Goal: Check status: Check status

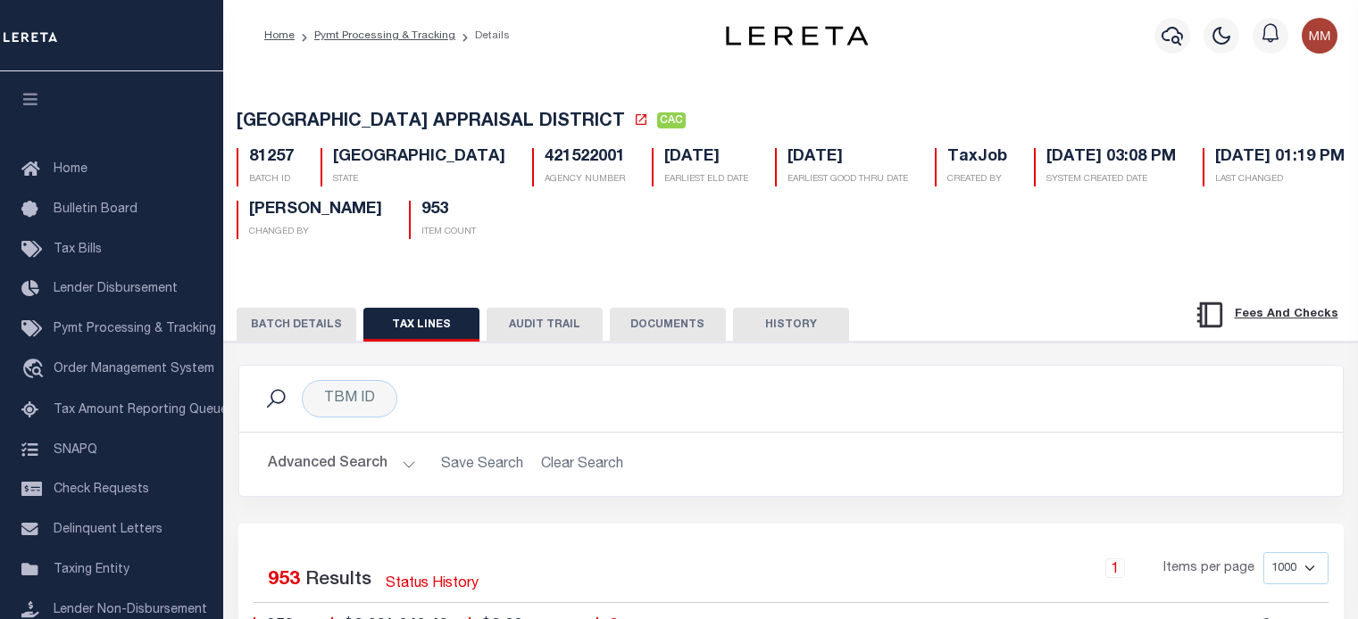
scroll to position [33708, 0]
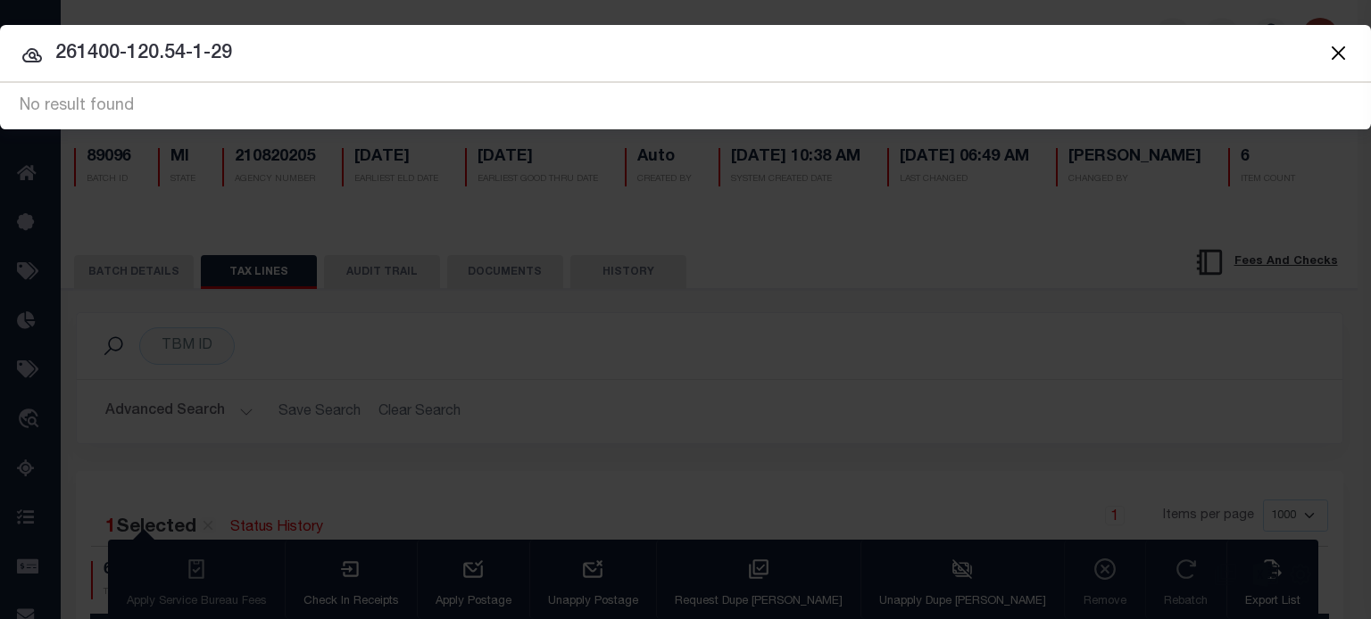
scroll to position [0, 1024]
drag, startPoint x: 749, startPoint y: 84, endPoint x: 696, endPoint y: 79, distance: 52.9
click at [735, 82] on div "Include Loans TBM Customers Borrowers Payments (Lender Non-Disb) Payments (Lend…" at bounding box center [685, 105] width 1371 height 47
click at [586, 48] on input "261400-120.54-1-29" at bounding box center [685, 53] width 1371 height 31
type input "2"
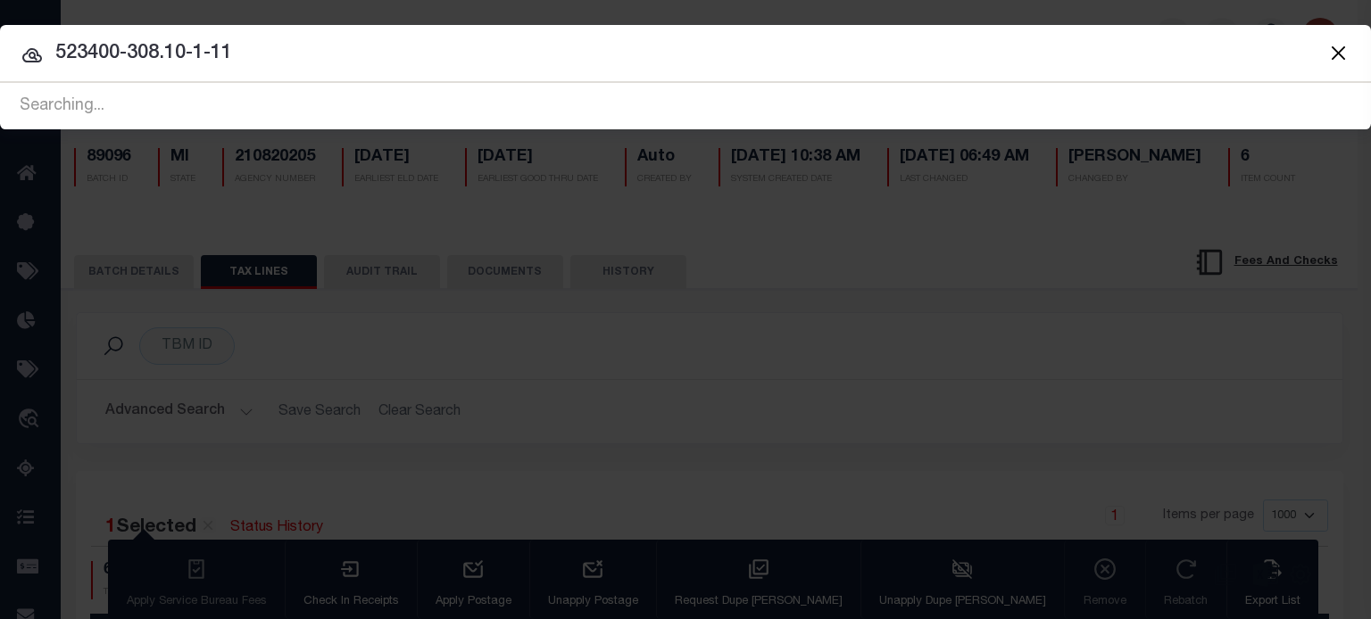
type input "523400-308.10-1-11"
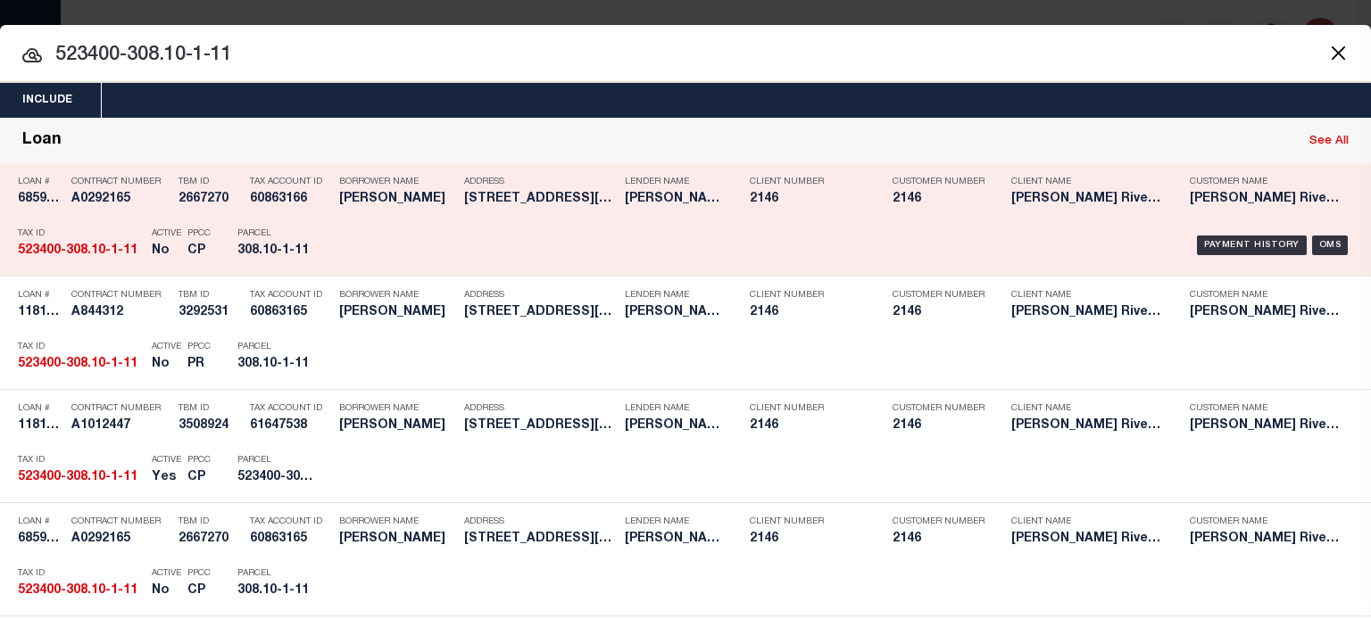
drag, startPoint x: 1208, startPoint y: 245, endPoint x: 1208, endPoint y: 219, distance: 25.9
click at [1208, 226] on div "Payment History OMS" at bounding box center [849, 246] width 1009 height 52
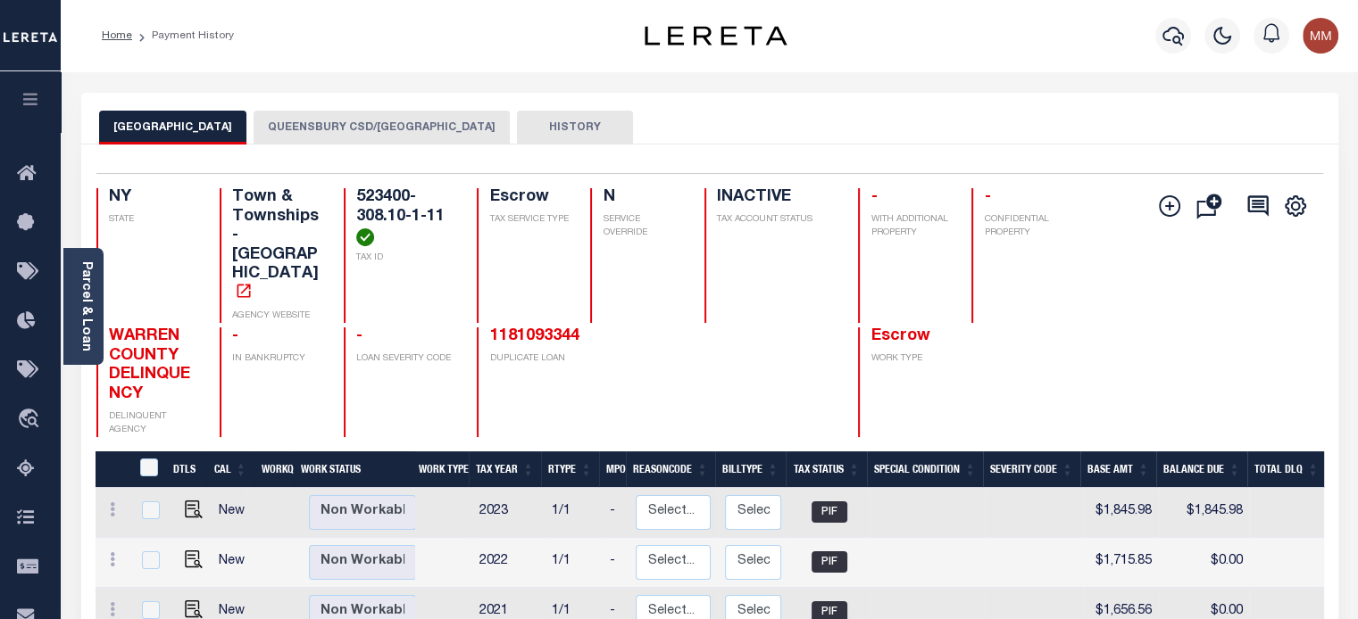
click at [403, 125] on button "QUEENSBURY CSD/QUEENSBURY TOWN" at bounding box center [381, 128] width 256 height 34
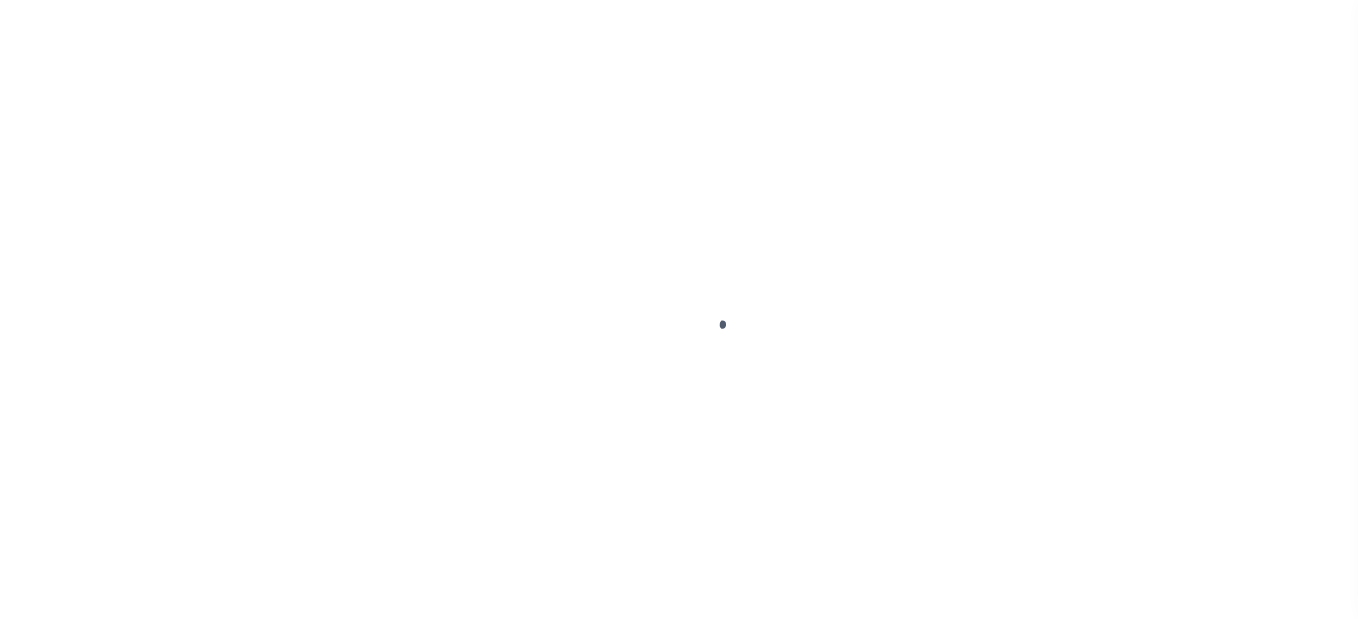
select select "CAC"
select select "CHK"
select select "Urbina, Matthew"
select select "FDX"
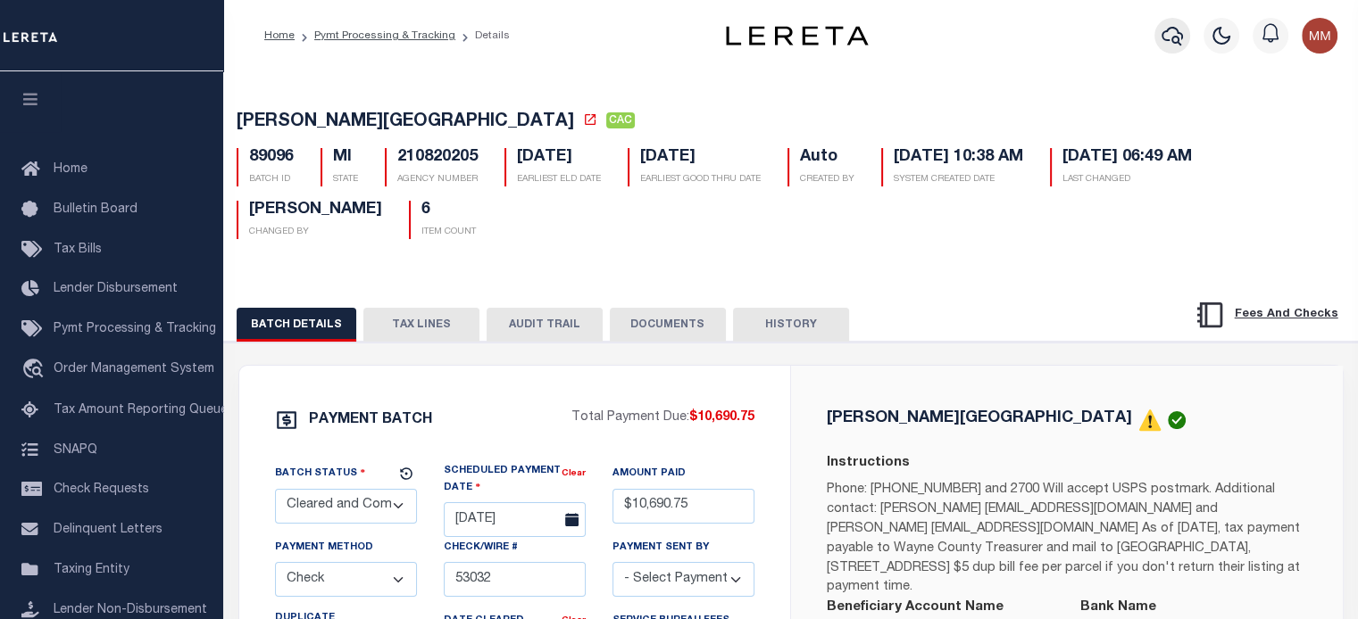
click at [1168, 43] on icon "button" at bounding box center [1171, 35] width 21 height 21
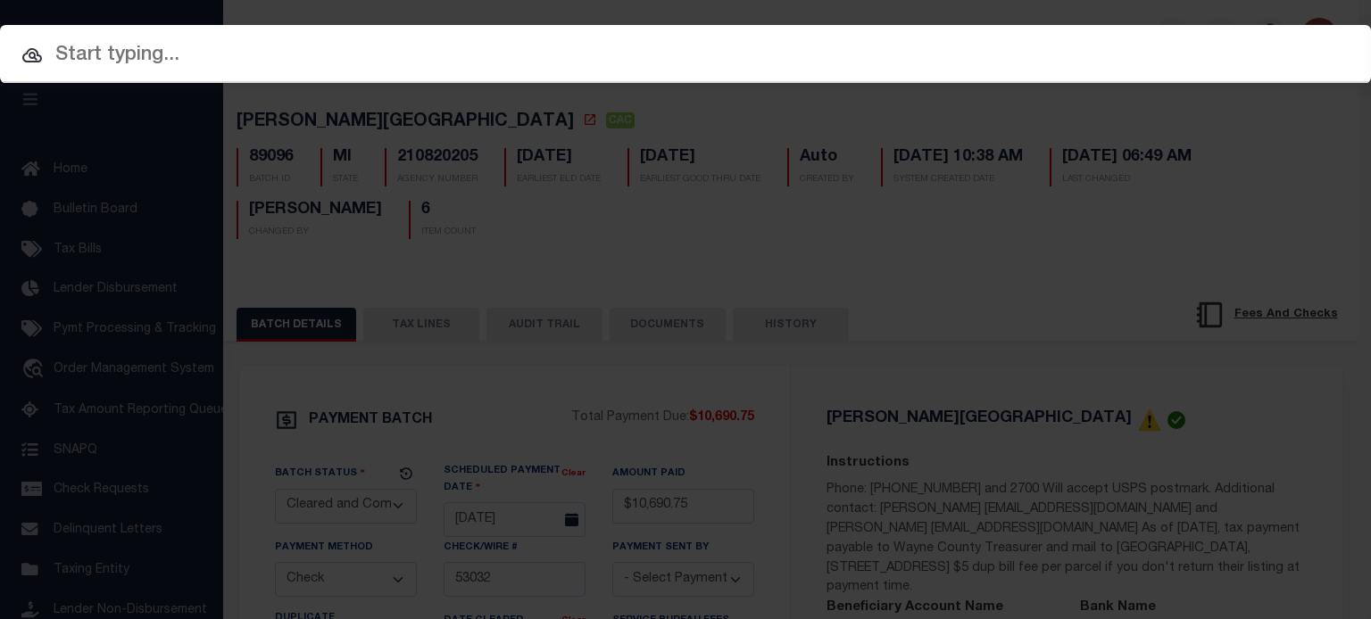
click at [271, 56] on input "text" at bounding box center [685, 55] width 1371 height 31
paste input "523400-308.10-1-11"
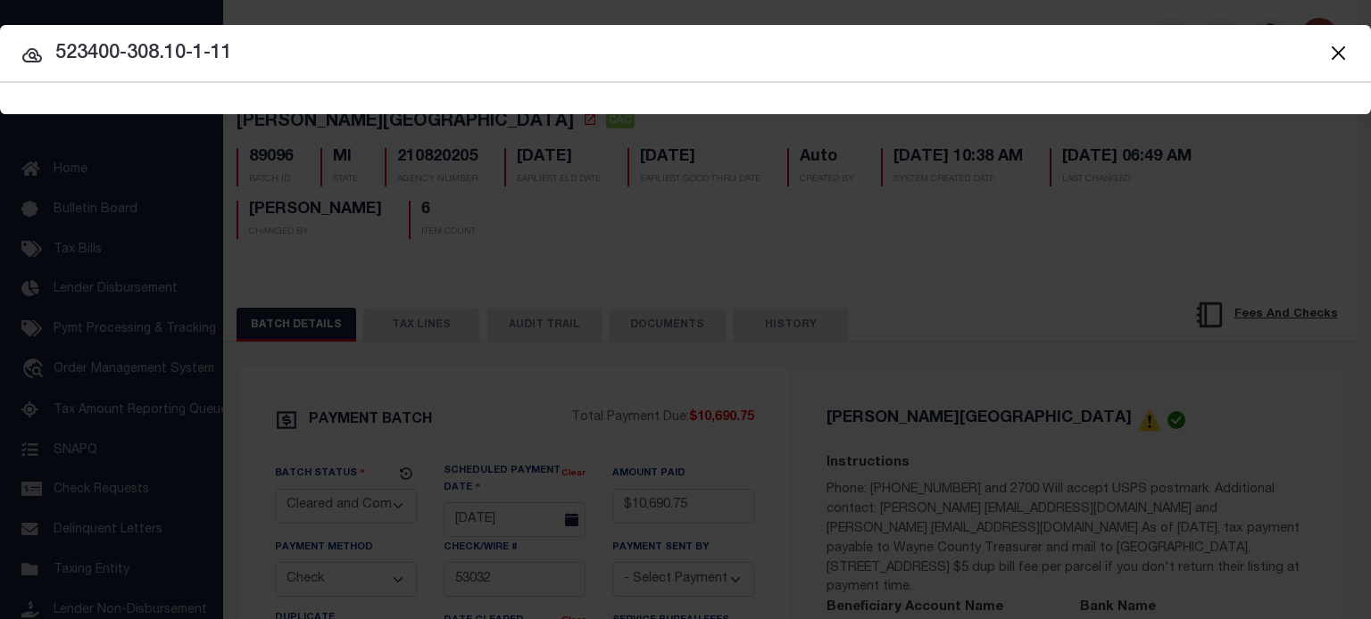
type input "523400-308.10-1-11"
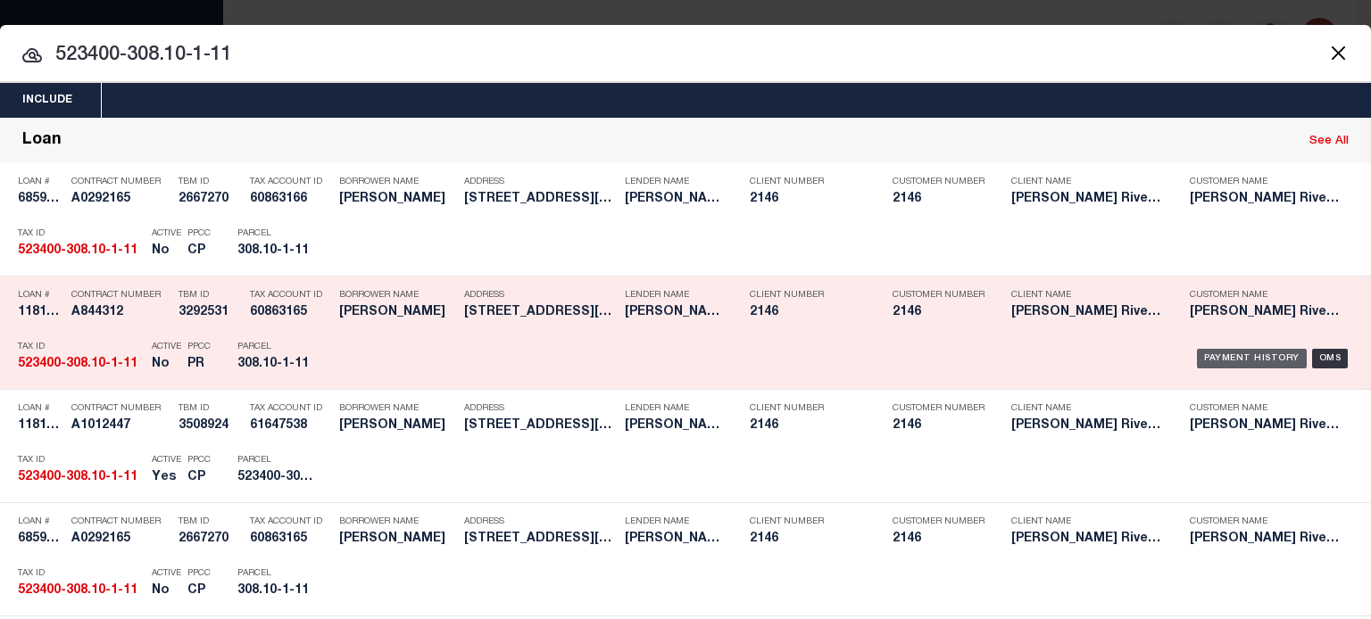
drag, startPoint x: 1233, startPoint y: 363, endPoint x: 1209, endPoint y: 382, distance: 29.8
click at [1233, 363] on div "Payment History" at bounding box center [1252, 359] width 110 height 20
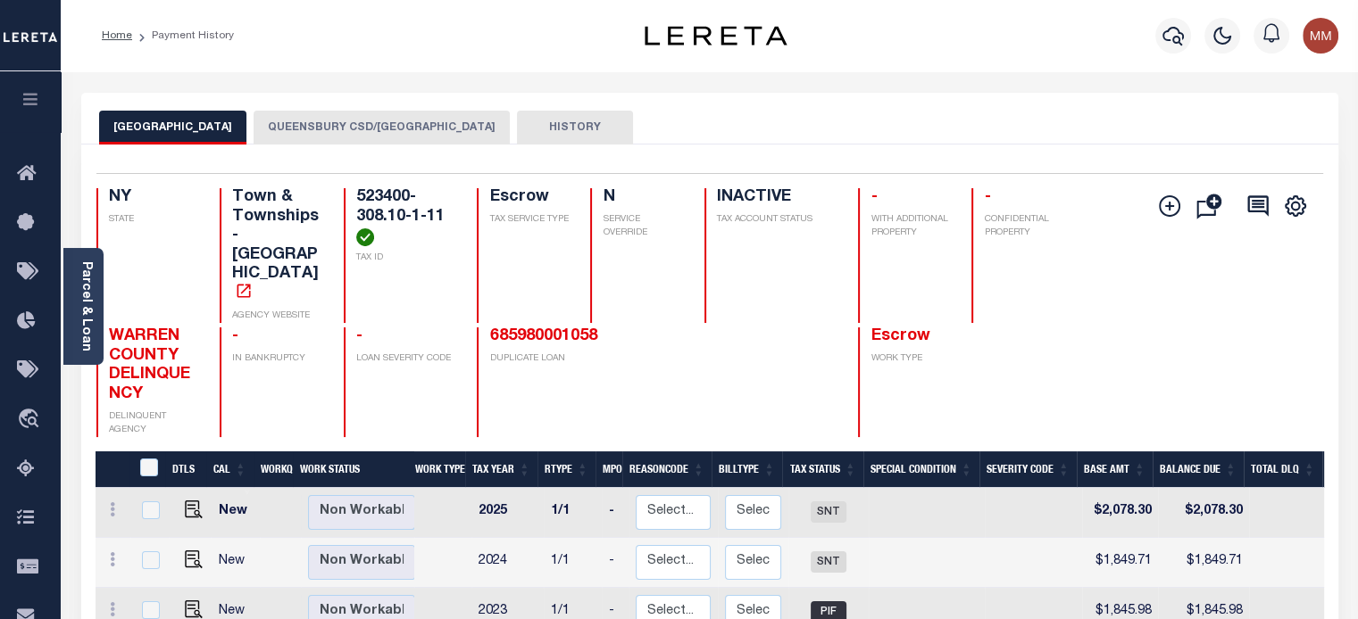
click at [351, 119] on button "QUEENSBURY CSD/[GEOGRAPHIC_DATA]" at bounding box center [381, 128] width 256 height 34
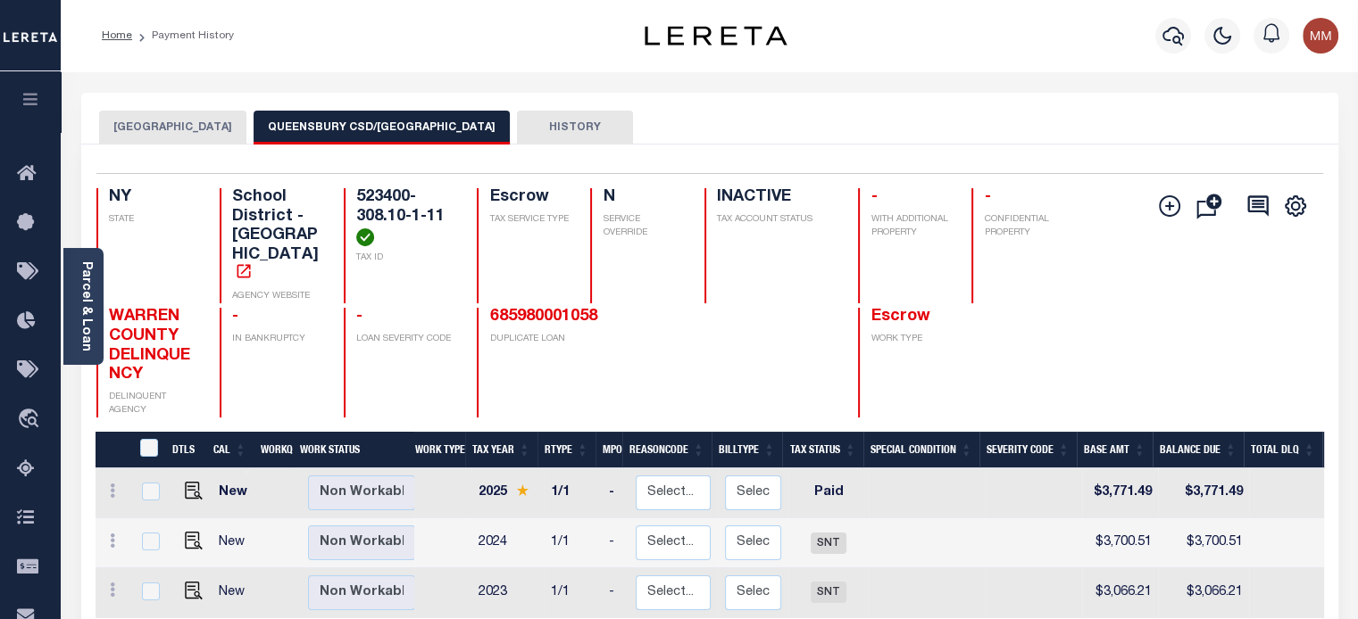
click at [158, 129] on button "[GEOGRAPHIC_DATA]" at bounding box center [172, 128] width 147 height 34
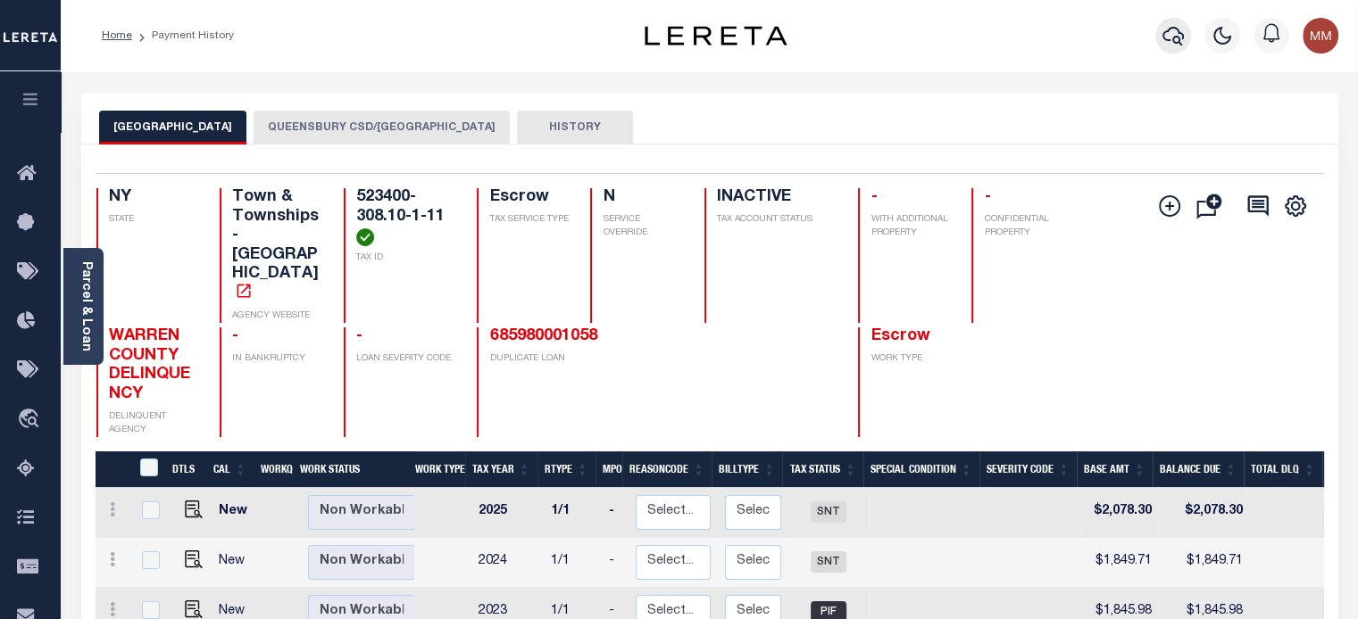
click at [1162, 45] on icon "button" at bounding box center [1172, 35] width 21 height 21
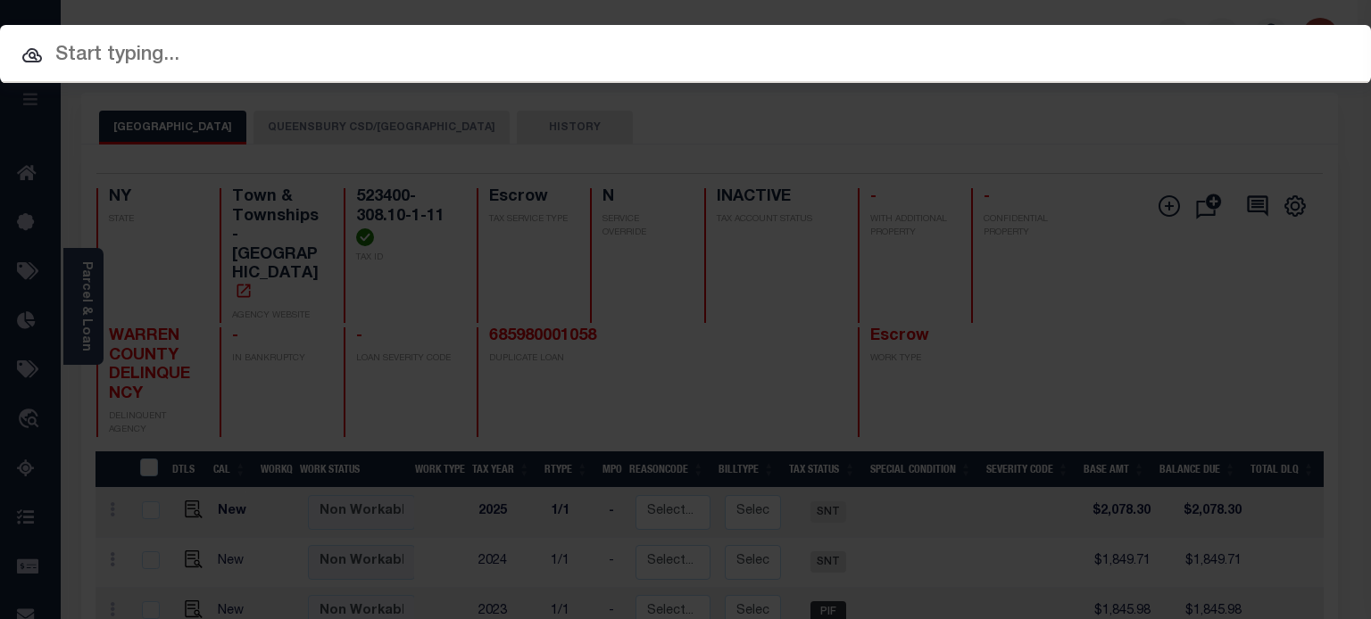
click at [263, 58] on input "text" at bounding box center [685, 55] width 1371 height 31
paste input "523400-308.10-1-11"
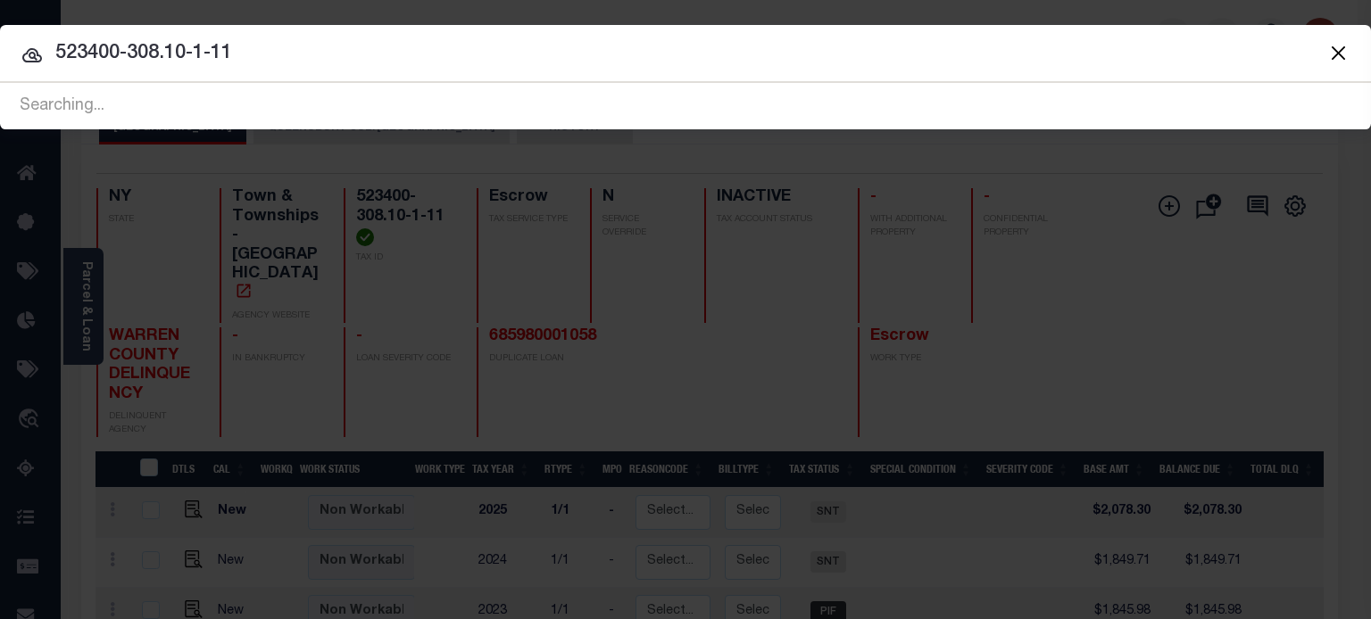
click at [170, 65] on input "523400-308.10-1-11" at bounding box center [685, 53] width 1371 height 31
click at [260, 51] on input "523400-308.8-1-30.1" at bounding box center [685, 53] width 1371 height 31
type input "5"
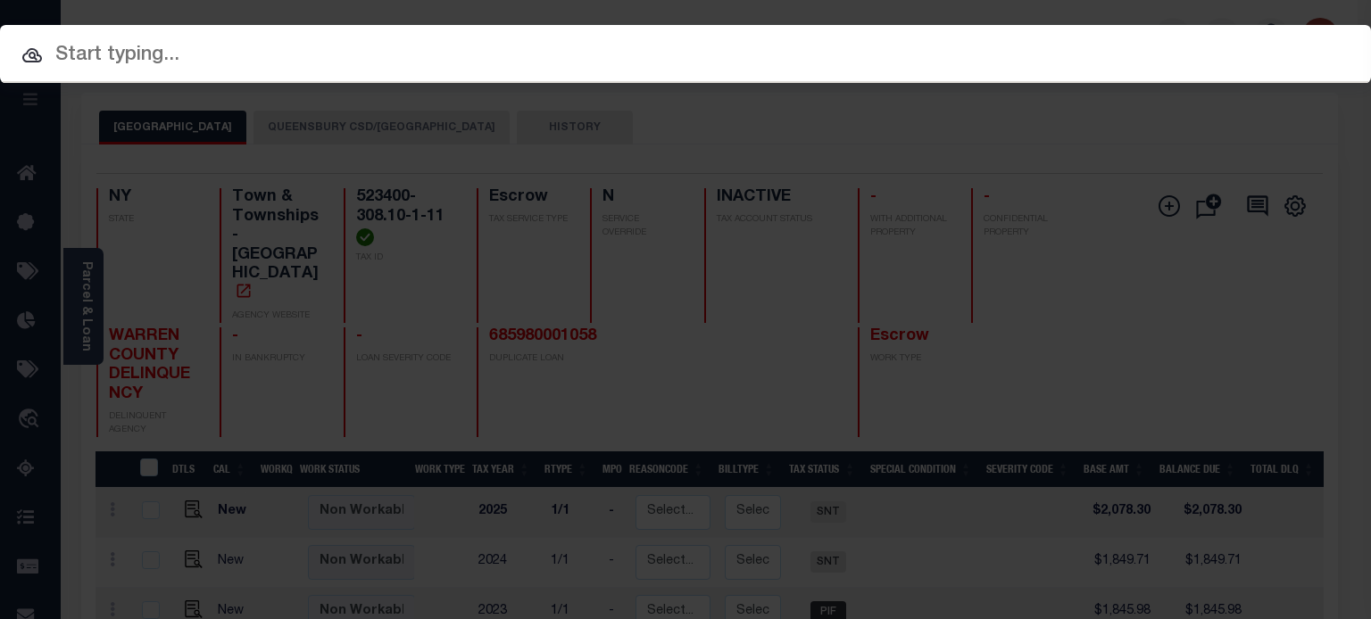
paste input "523400-308.10-1-11"
type input "523400-308.10-1-11"
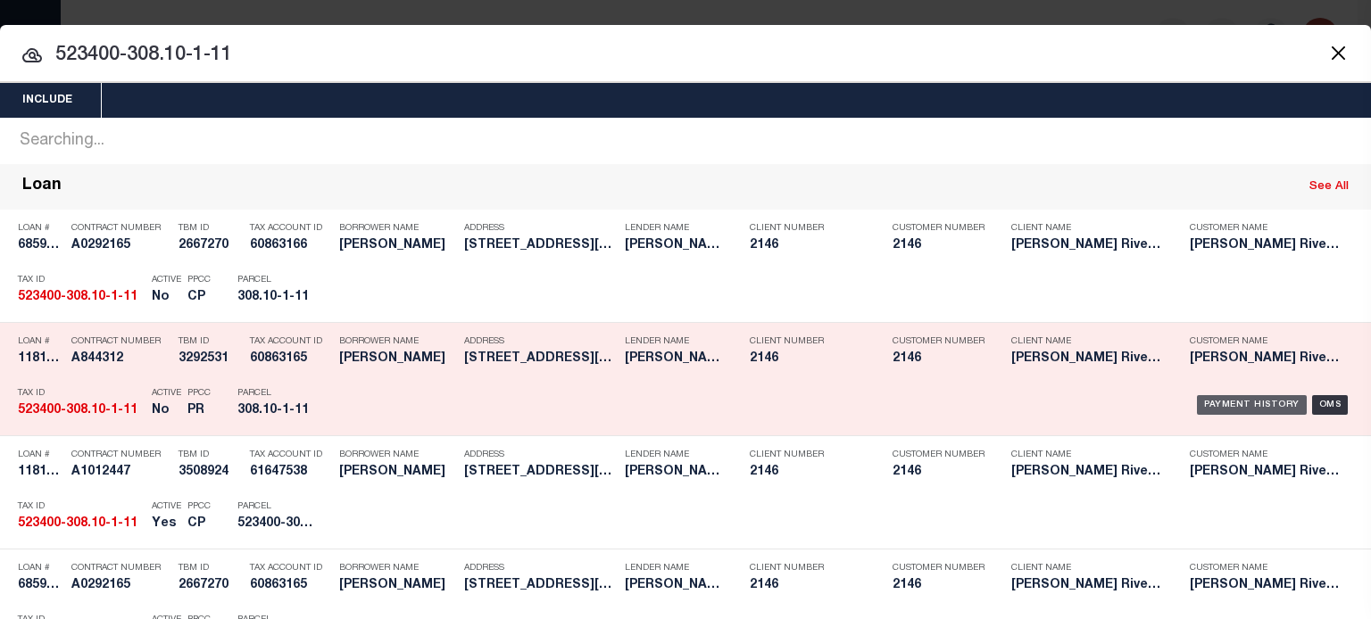
click at [1228, 400] on div "Payment History" at bounding box center [1252, 405] width 110 height 20
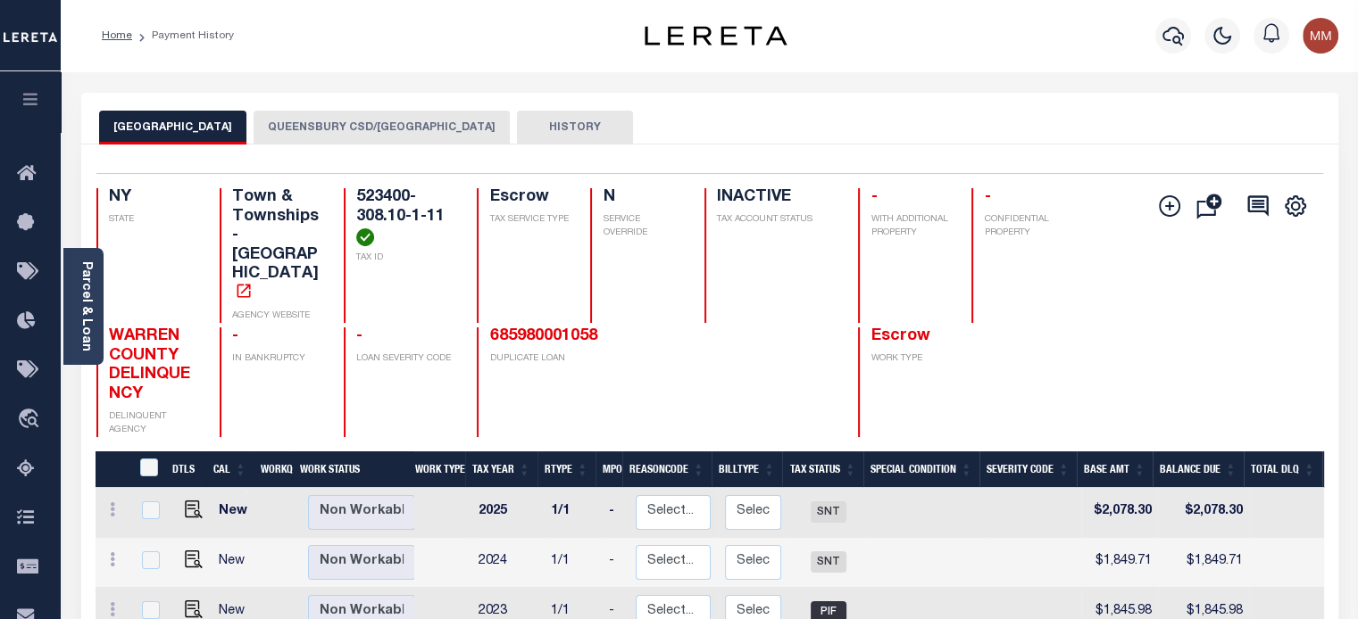
click at [329, 123] on button "QUEENSBURY CSD/QUEENSBURY TOWN" at bounding box center [381, 128] width 256 height 34
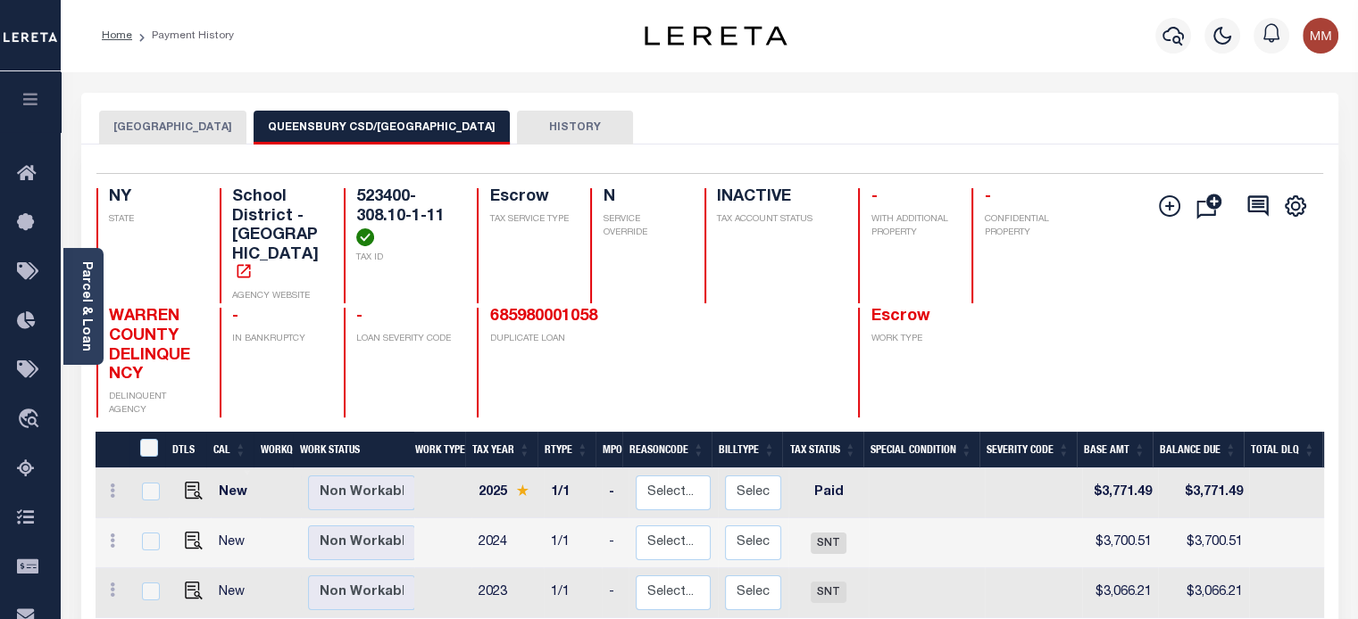
scroll to position [0, 521]
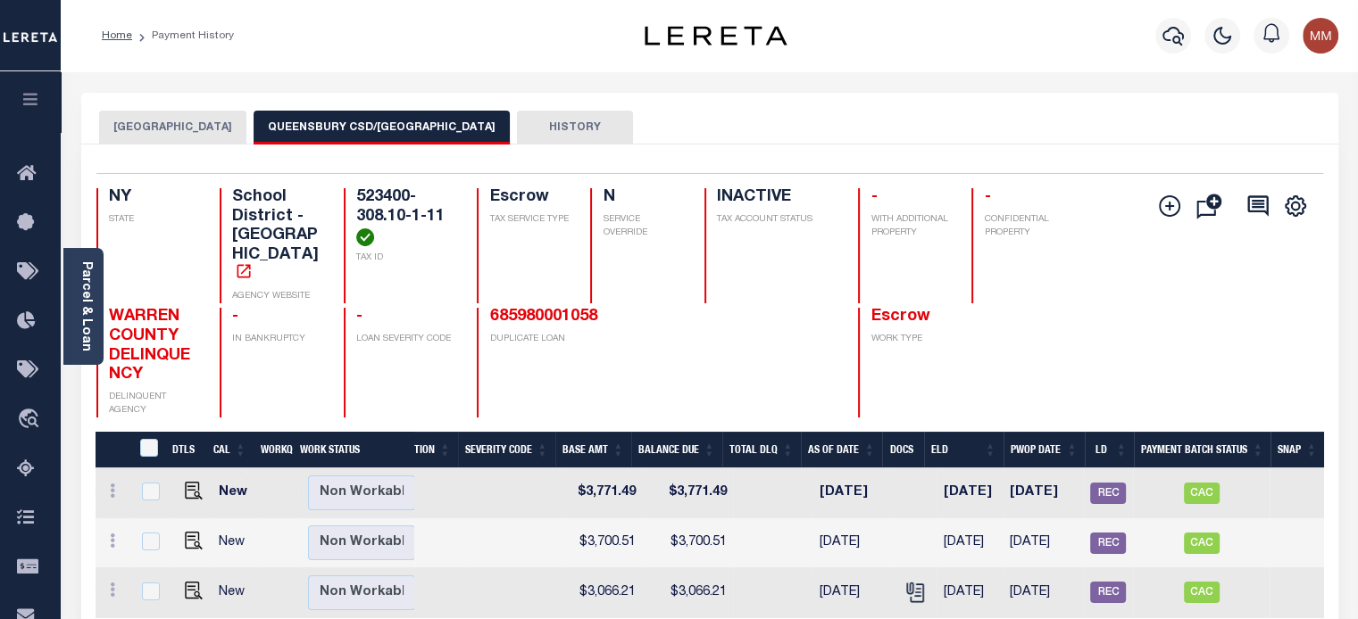
click at [87, 287] on link "Parcel & Loan" at bounding box center [85, 307] width 12 height 90
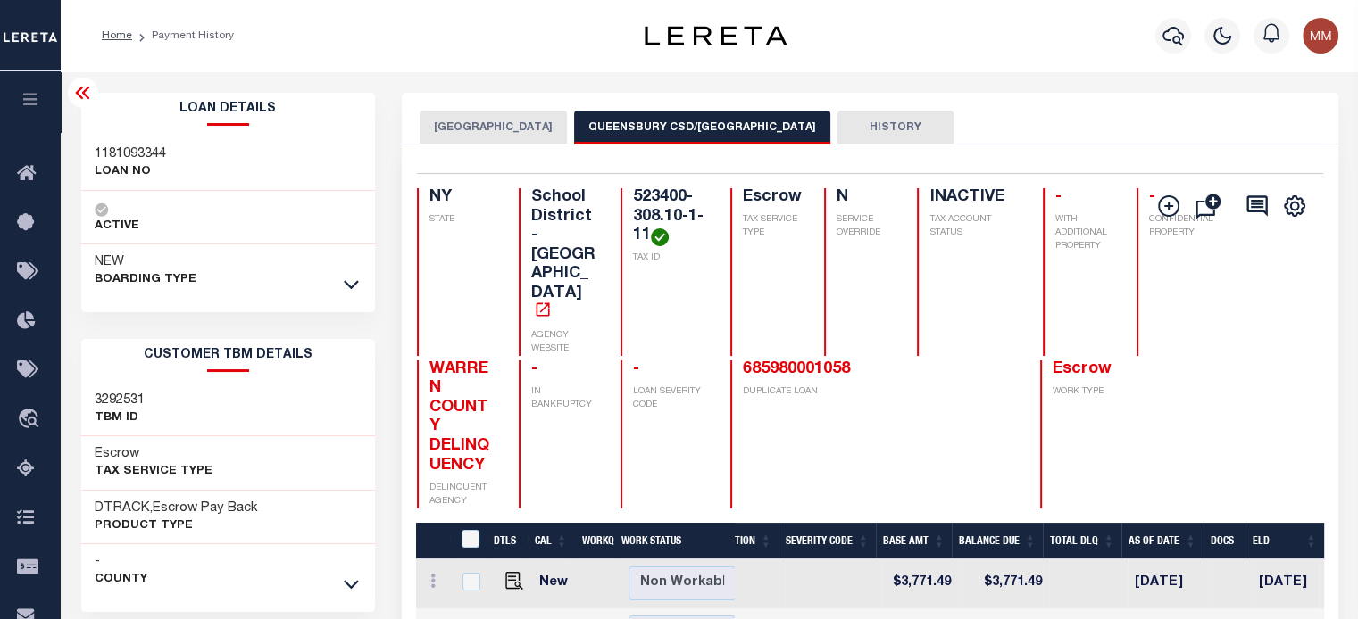
drag, startPoint x: 346, startPoint y: 284, endPoint x: 384, endPoint y: 290, distance: 38.0
click at [346, 284] on icon at bounding box center [351, 285] width 15 height 9
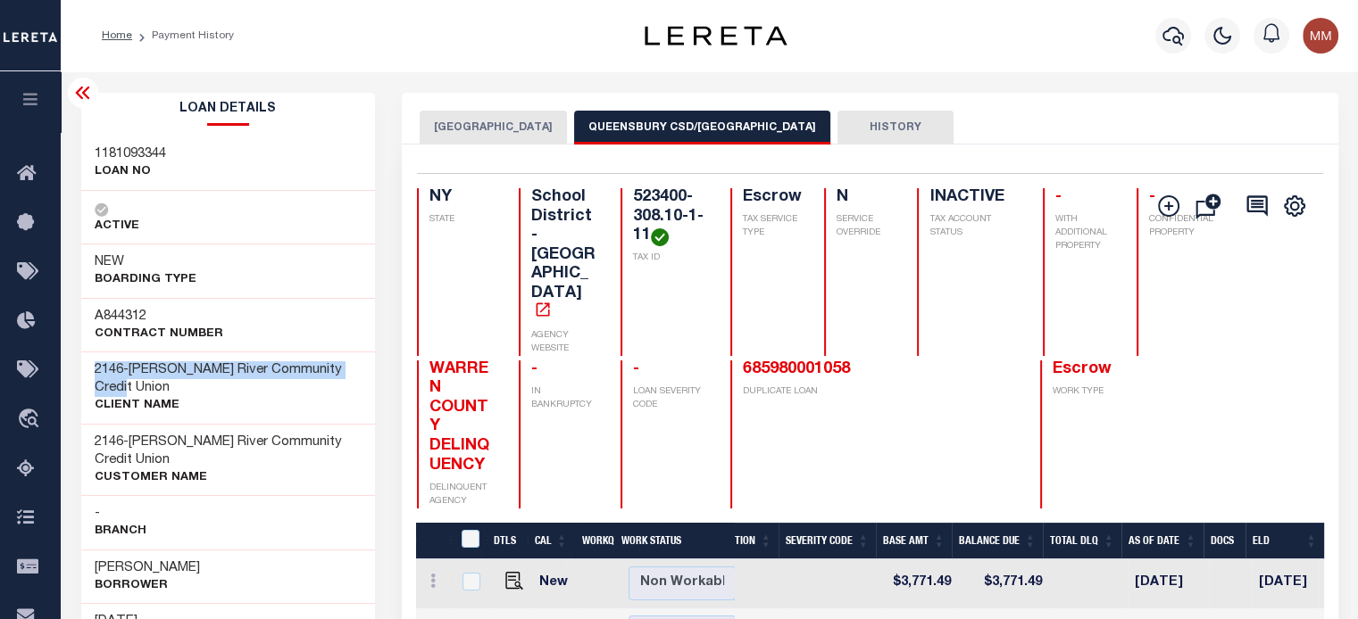
drag, startPoint x: 93, startPoint y: 368, endPoint x: 286, endPoint y: 391, distance: 194.2
click at [286, 391] on div "2146 - Hudson River Community Credit Union CLIENT Name" at bounding box center [228, 388] width 295 height 72
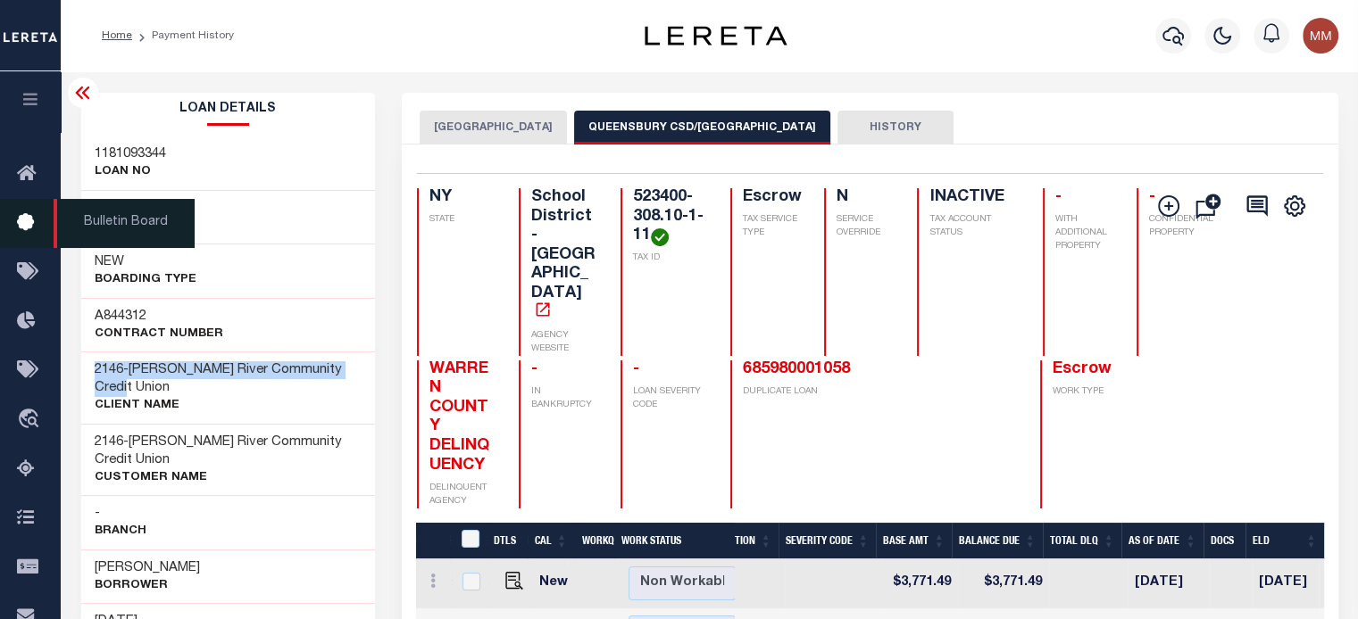
copy h3 "2146 - Hudson River Community Credit Union"
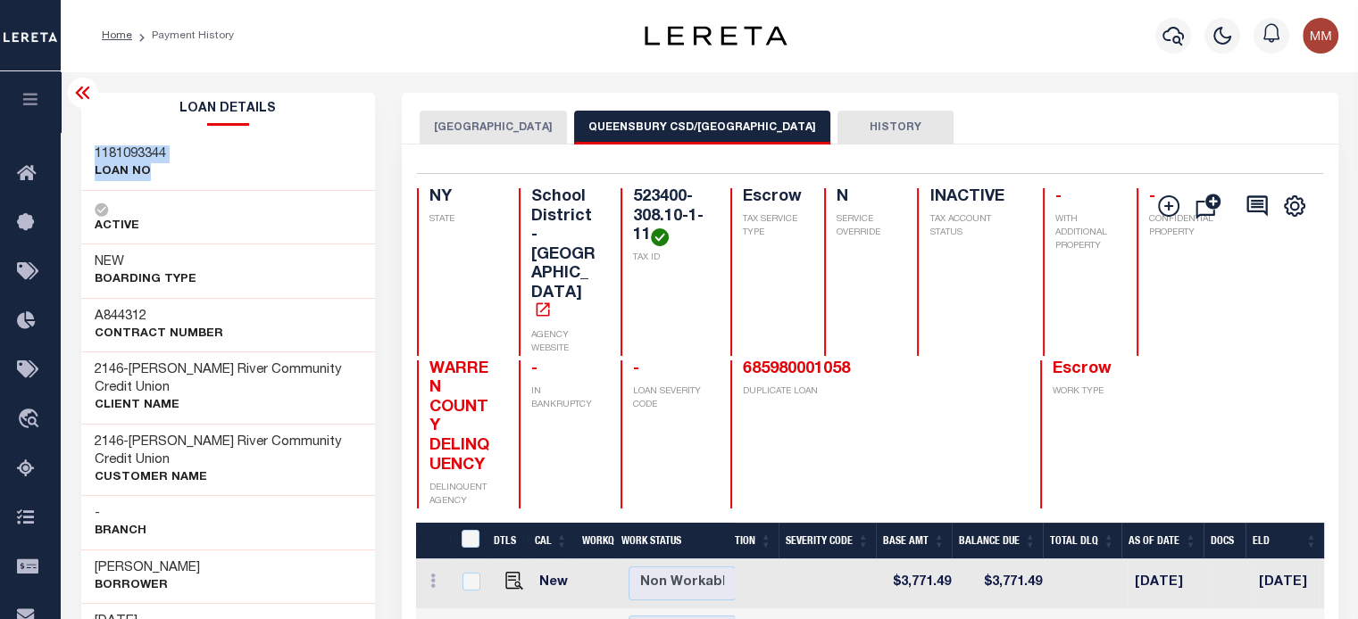
drag, startPoint x: 89, startPoint y: 148, endPoint x: 51, endPoint y: 173, distance: 45.8
click at [192, 171] on div "1181093344 LOAN NO" at bounding box center [228, 164] width 295 height 54
copy div "1181093344 LOAN NO"
drag, startPoint x: 615, startPoint y: 184, endPoint x: 427, endPoint y: 222, distance: 192.2
click at [702, 240] on div "Selected 3 Results 1 Items per page 25 50 100 NY STATE School District - NY AGE…" at bounding box center [870, 341] width 935 height 336
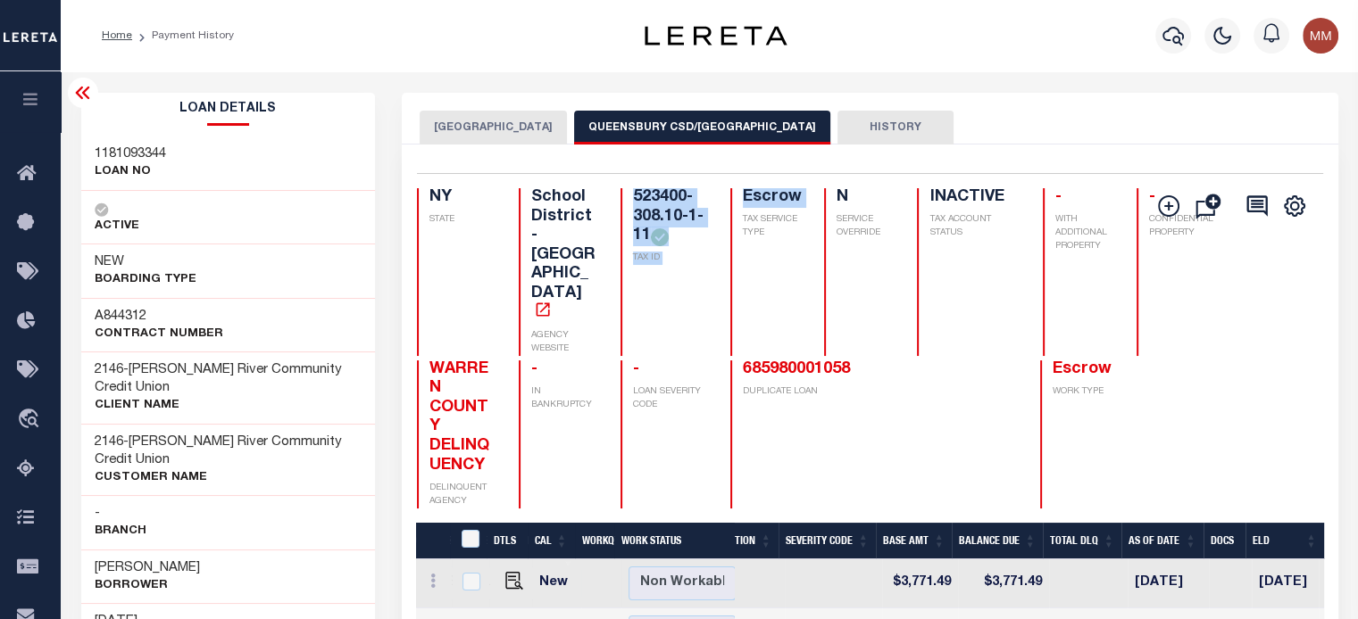
copy div "523400-308.10-1-11 TAX ID Escrow"
click at [782, 172] on div "Selected 3 Results 1 Items per page 25 50 100 NY STATE TAX ID N" at bounding box center [870, 490] width 936 height 691
drag, startPoint x: 619, startPoint y: 193, endPoint x: 603, endPoint y: 31, distance: 162.3
click at [611, 113] on div "QUEENSBURY TOWN QUEENSBURY CSD/QUEENSBURY TOWN HISTORY Selected 3 Results 1 25" at bounding box center [870, 464] width 936 height 743
drag, startPoint x: 631, startPoint y: 193, endPoint x: 619, endPoint y: 190, distance: 11.9
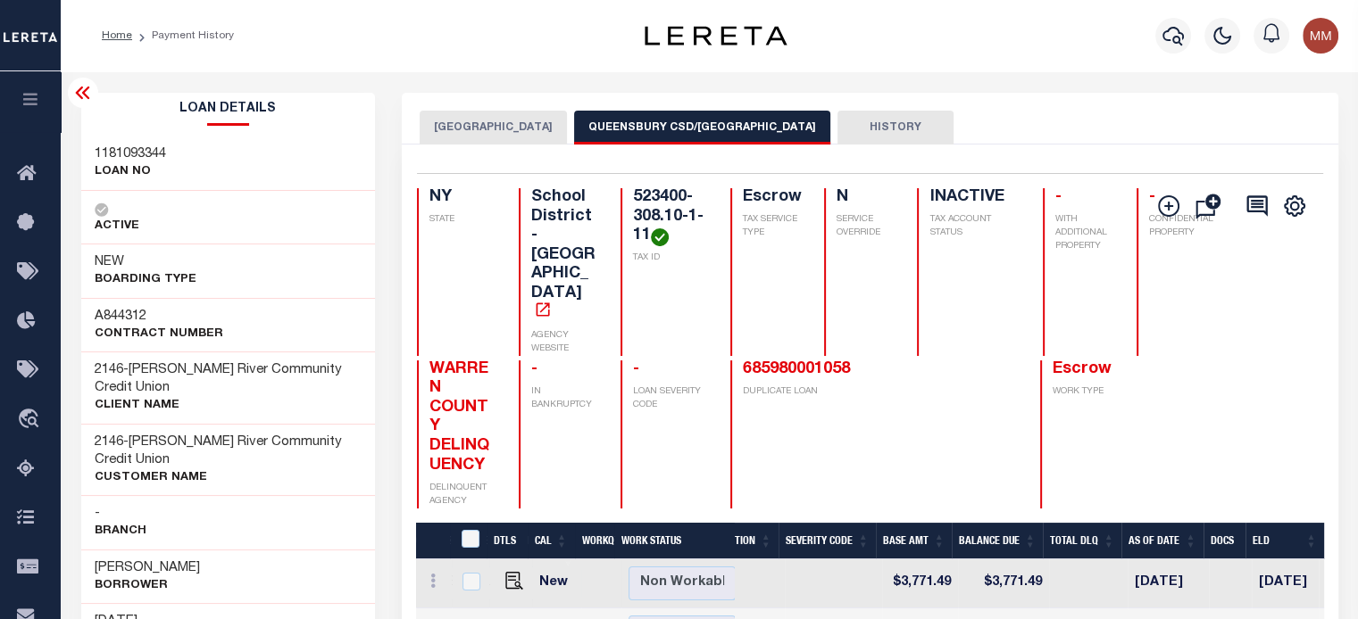
click at [633, 192] on h4 "523400-308.10-1-11" at bounding box center [671, 217] width 76 height 58
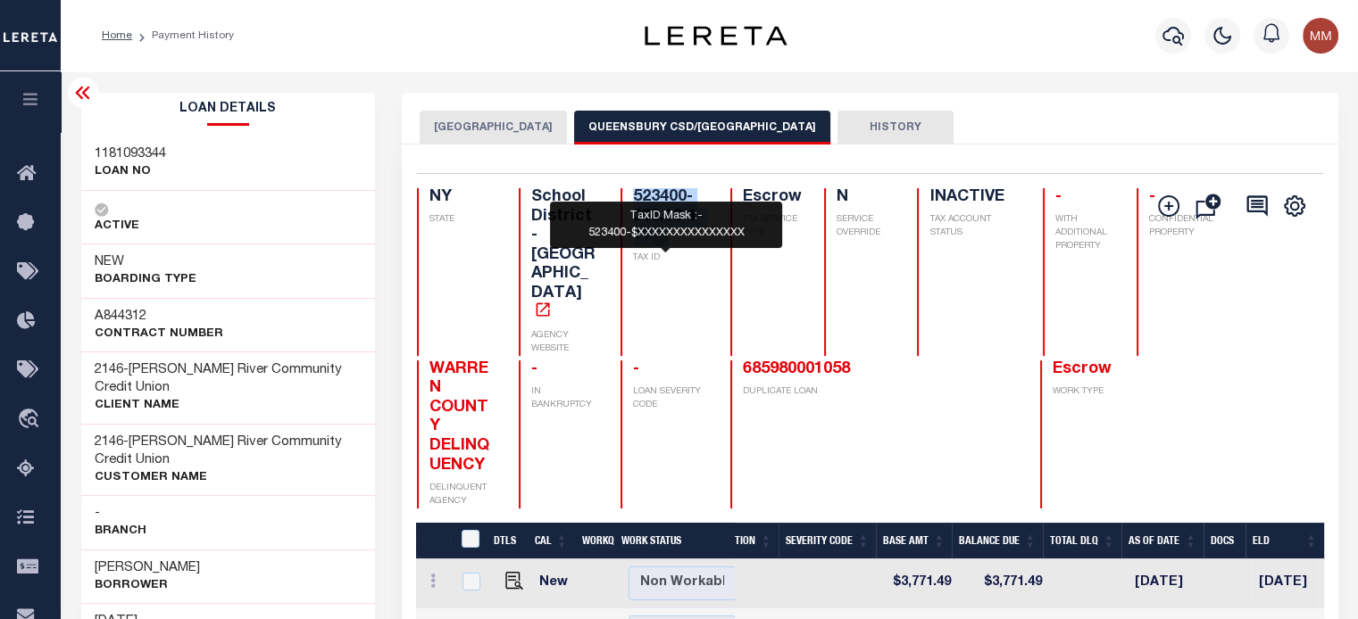
drag, startPoint x: 617, startPoint y: 194, endPoint x: 293, endPoint y: 209, distance: 324.4
click at [662, 235] on div "523400-308.10-1-11 TAX ID" at bounding box center [664, 272] width 88 height 168
copy h4 "523400-308.10-1-11"
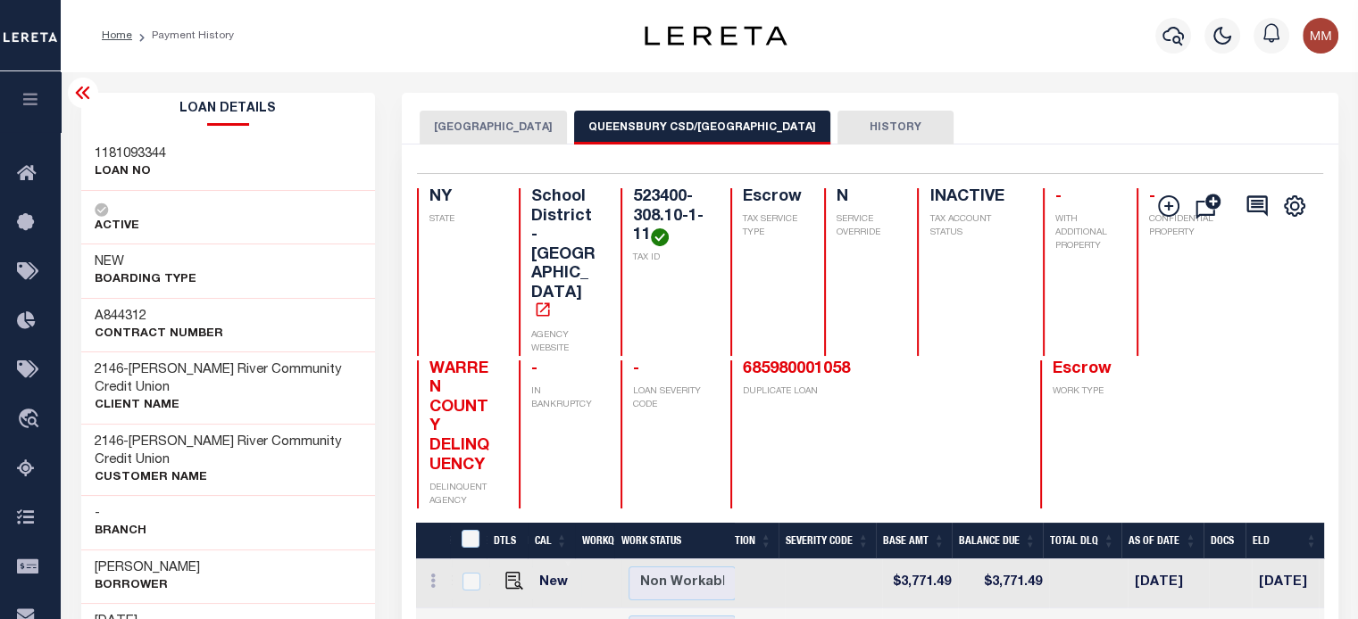
click at [114, 561] on h3 "[PERSON_NAME]" at bounding box center [147, 569] width 105 height 18
drag, startPoint x: 96, startPoint y: 568, endPoint x: 211, endPoint y: 569, distance: 115.1
click at [211, 569] on div "Robert Petschauer Borrower" at bounding box center [228, 577] width 295 height 54
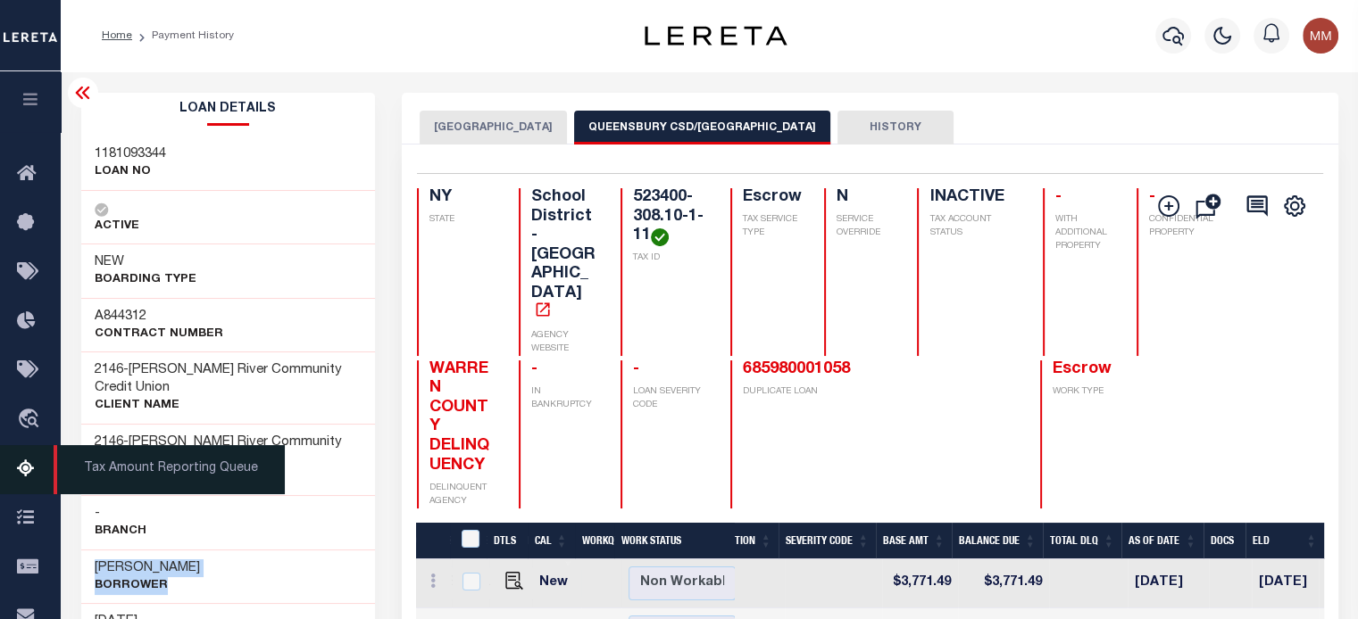
copy div "Robert Petschauer Borrower"
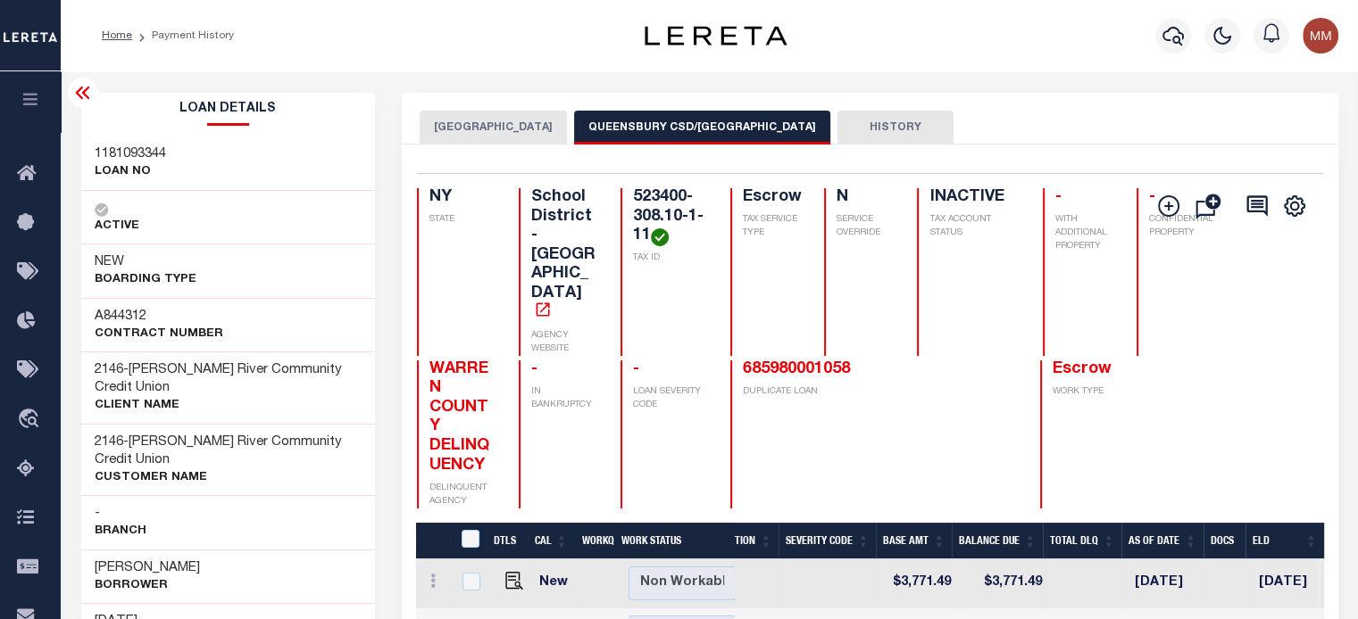
click at [290, 209] on div "ACTIVE" at bounding box center [228, 218] width 295 height 54
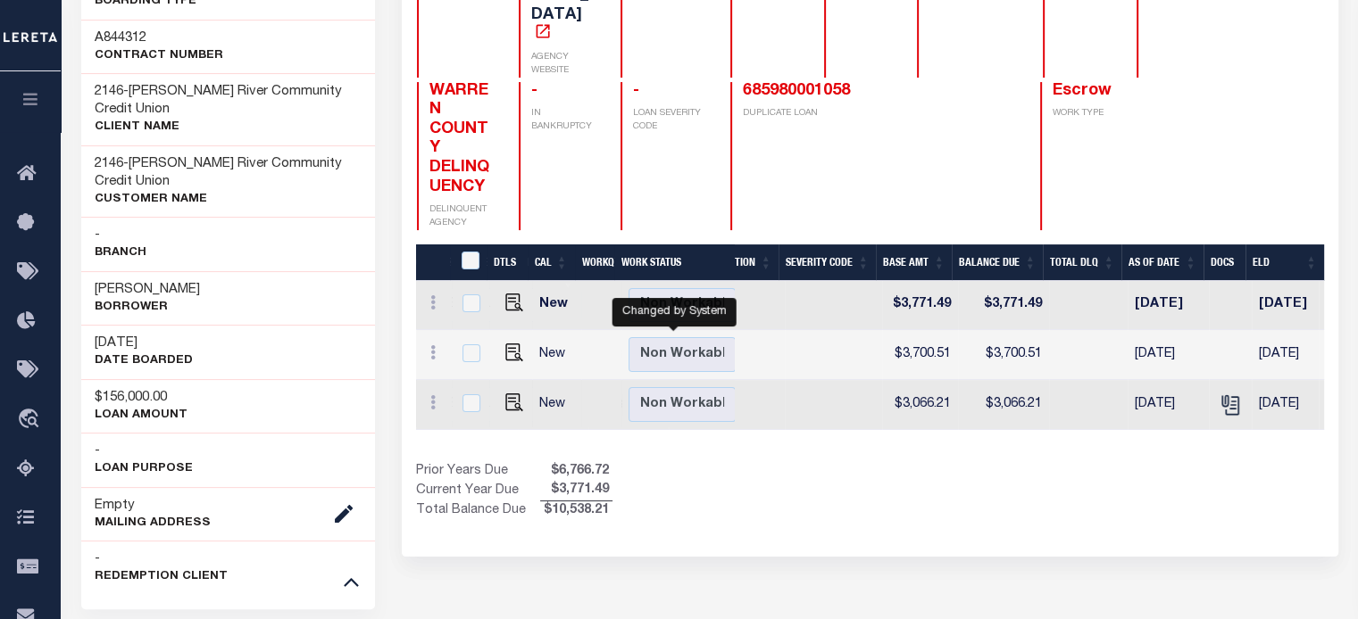
scroll to position [357, 0]
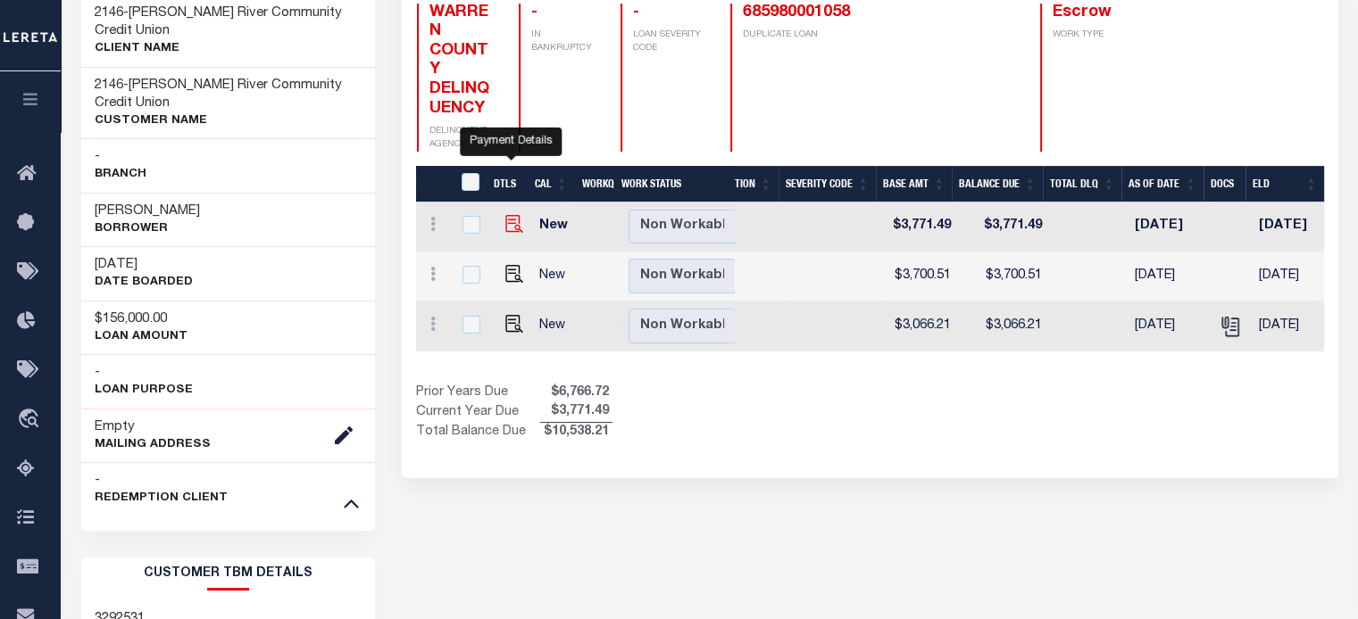
click at [514, 215] on img "" at bounding box center [514, 224] width 18 height 18
checkbox input "true"
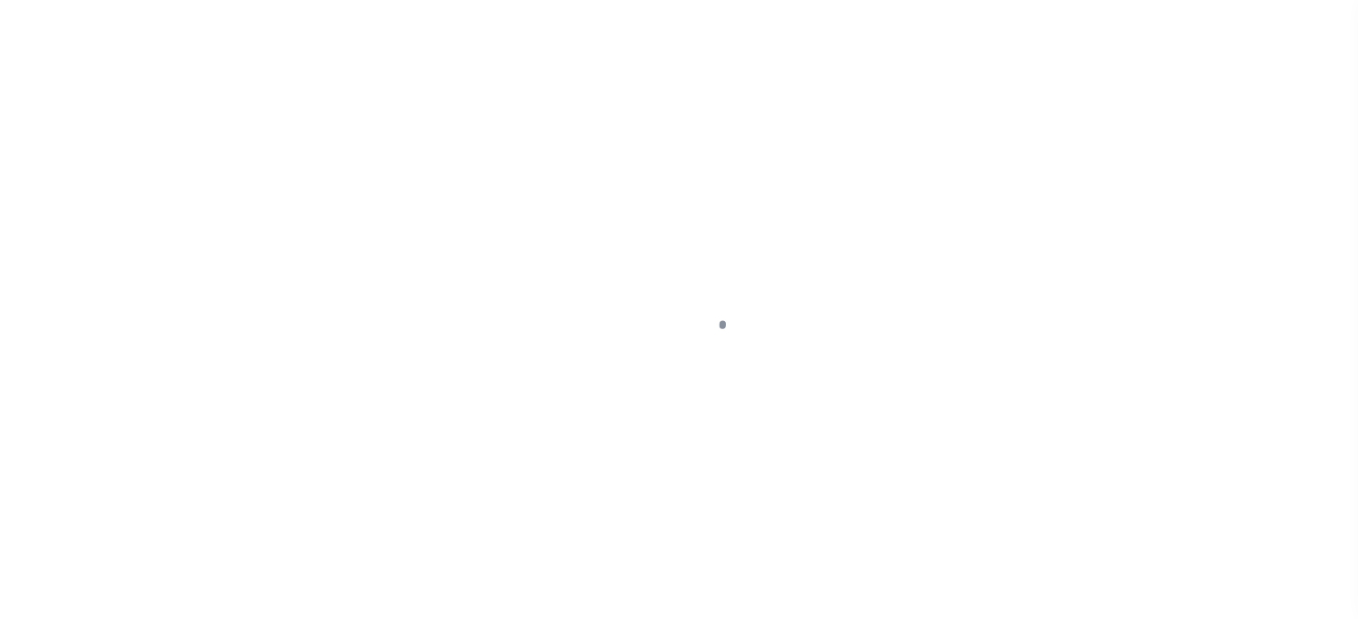
select select "PYD"
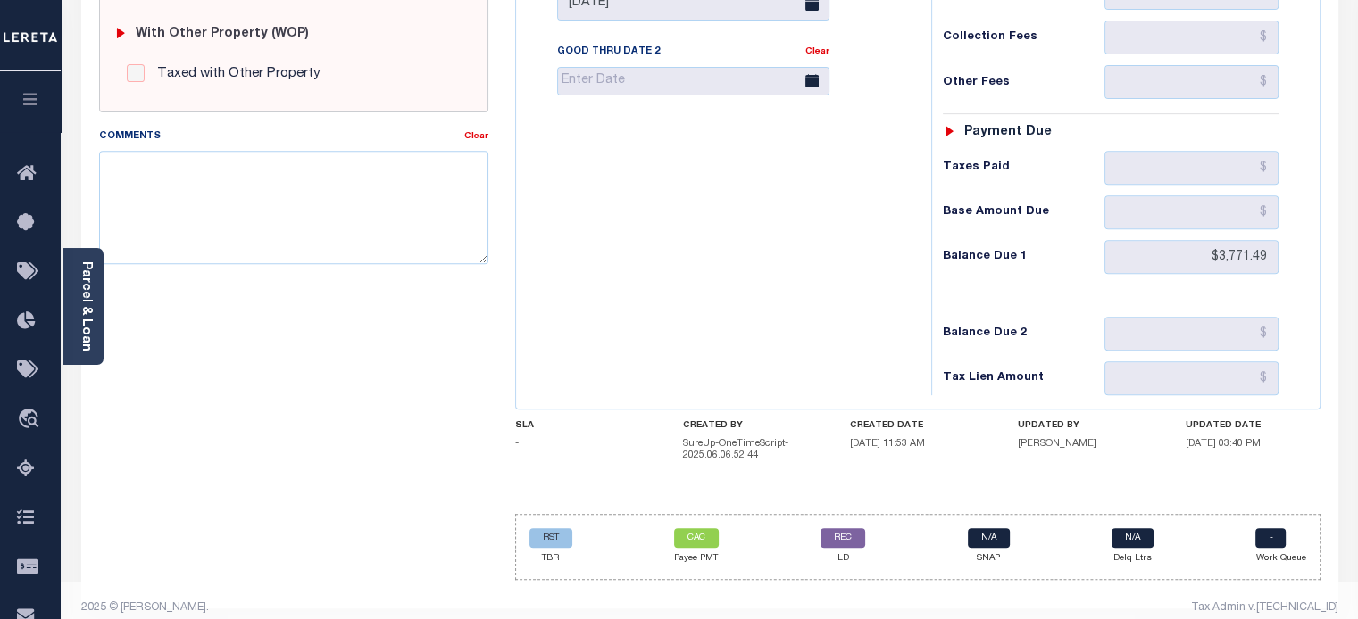
scroll to position [739, 0]
